Goal: Check status: Check status

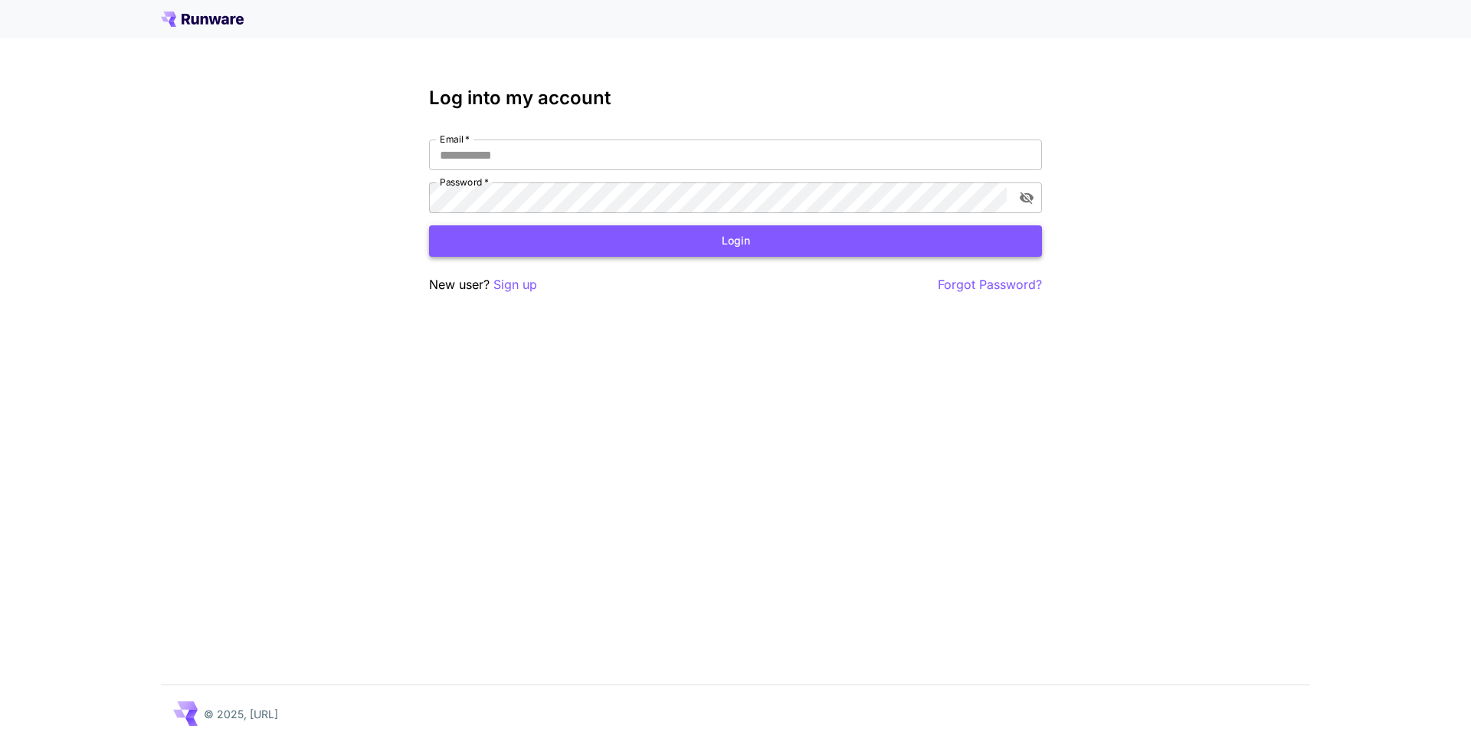
type input "**********"
click at [739, 244] on button "Login" at bounding box center [735, 240] width 613 height 31
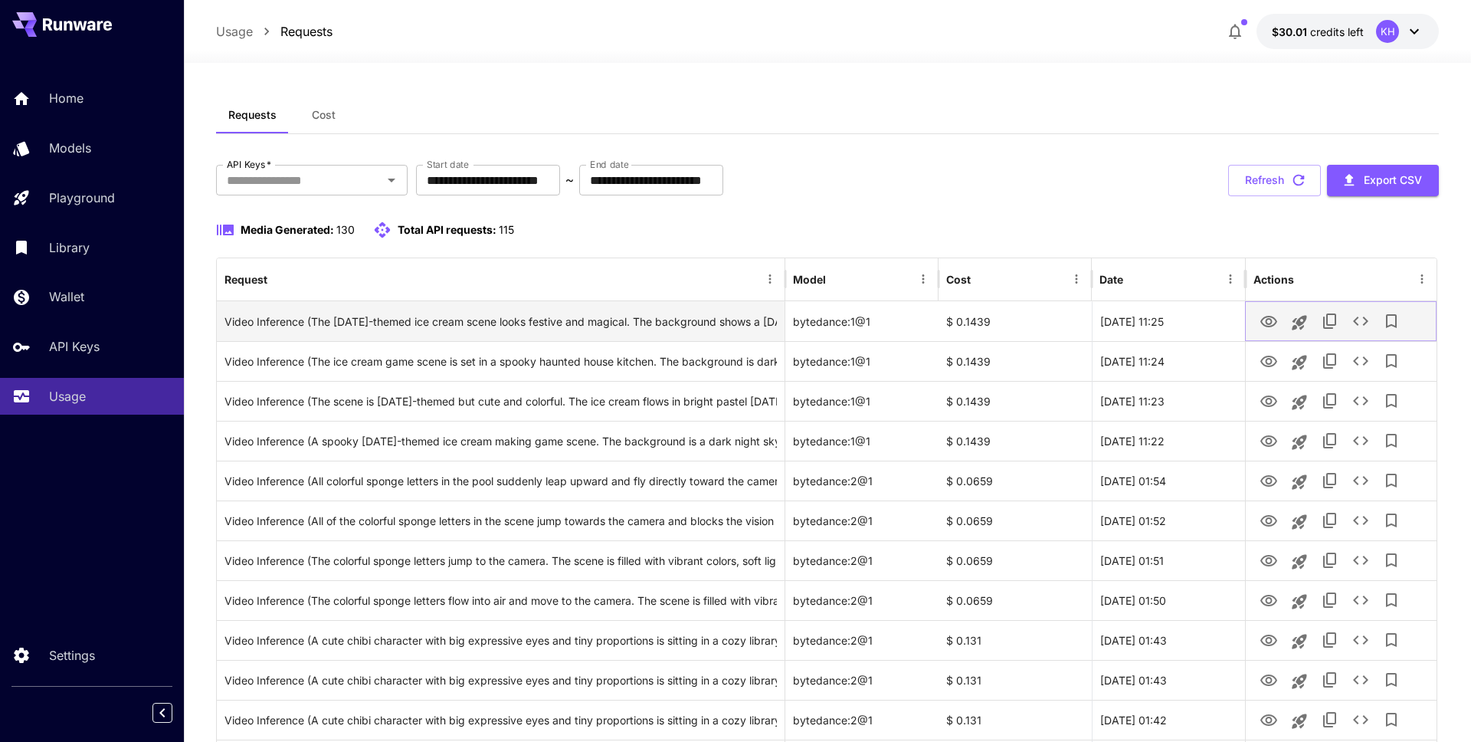
click at [1266, 322] on icon "View" at bounding box center [1268, 321] width 17 height 11
click at [1361, 315] on icon "See details" at bounding box center [1360, 321] width 18 height 18
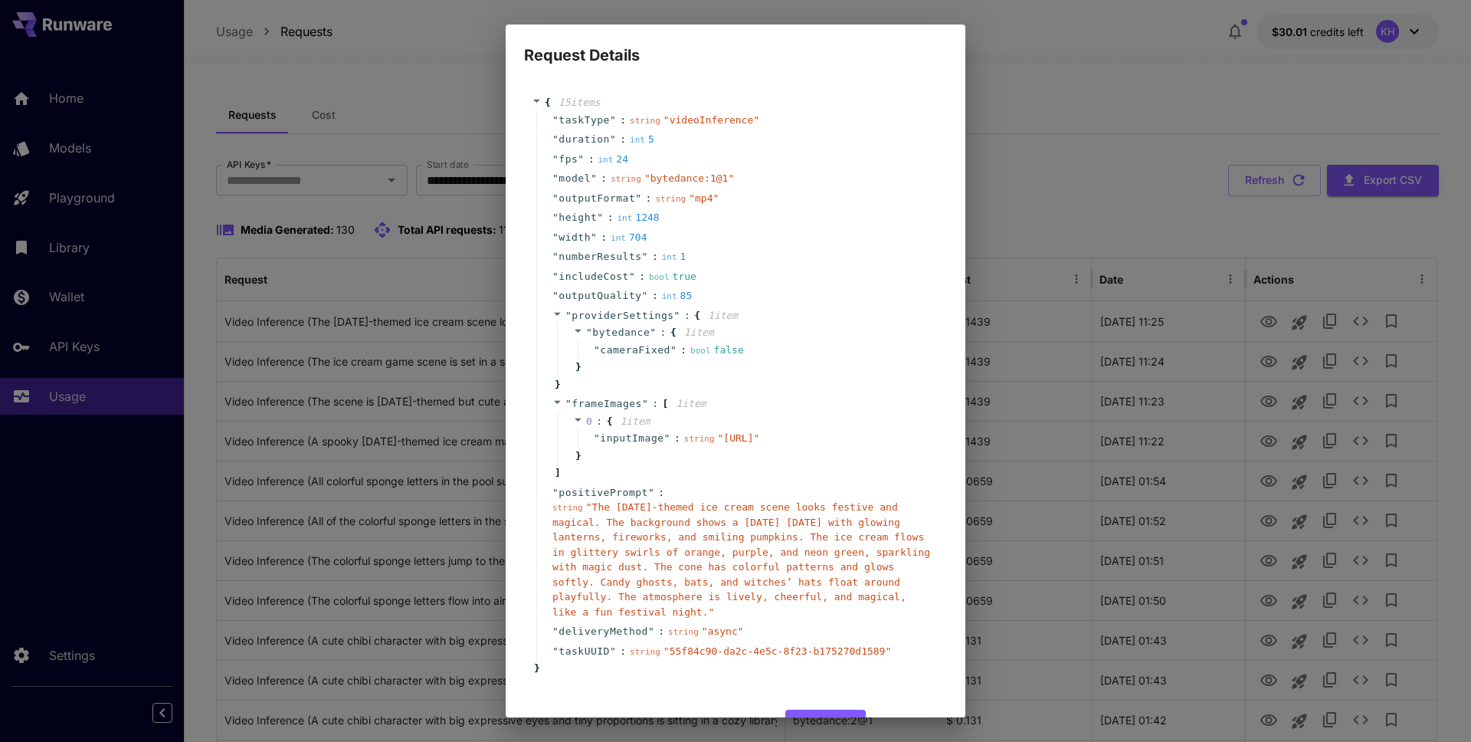
click at [1030, 101] on div "Request Details { 15 item s " taskType " : string " videoInference " " duration…" at bounding box center [735, 371] width 1471 height 742
click at [231, 129] on div "Request Details { 15 item s " taskType " : string " videoInference " " duration…" at bounding box center [735, 371] width 1471 height 742
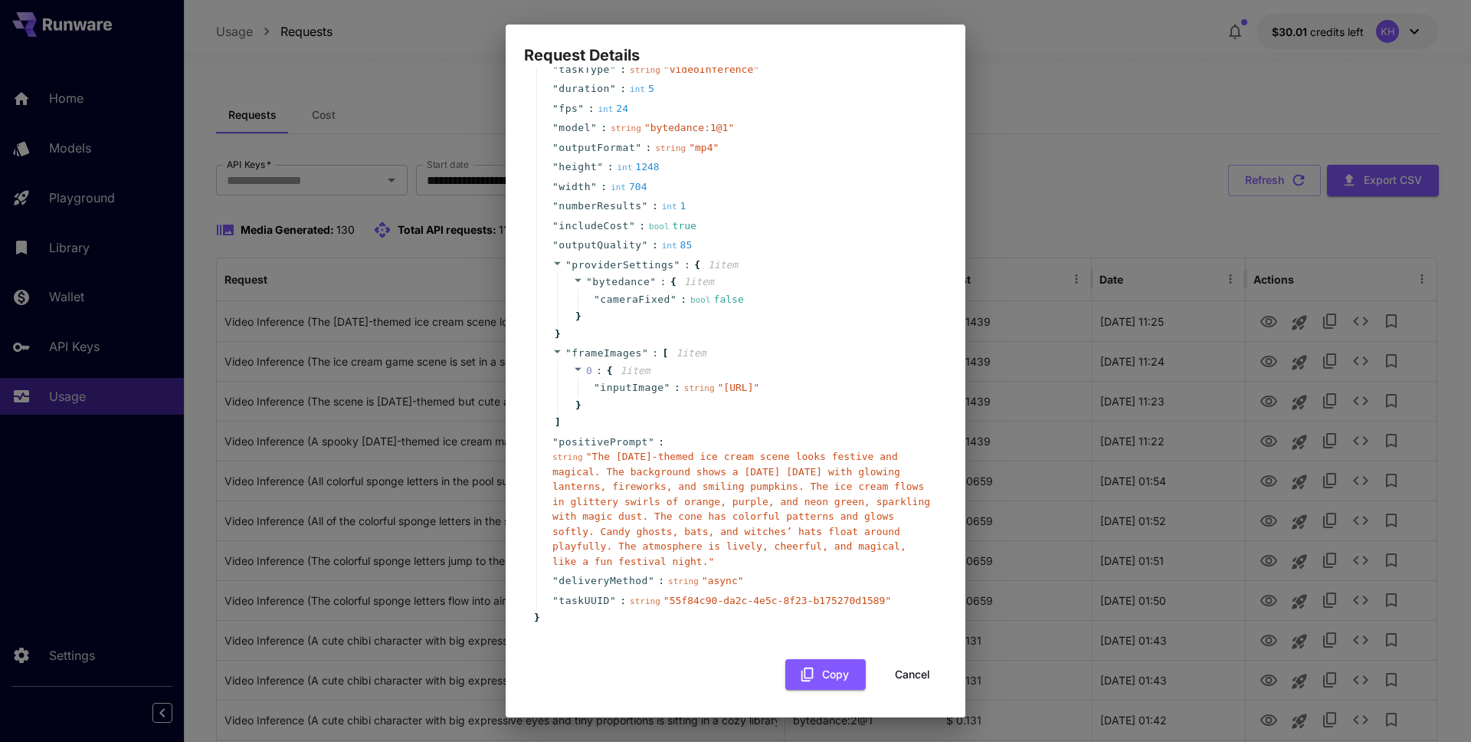
click at [918, 676] on button "Cancel" at bounding box center [912, 674] width 69 height 31
